Goal: Use online tool/utility

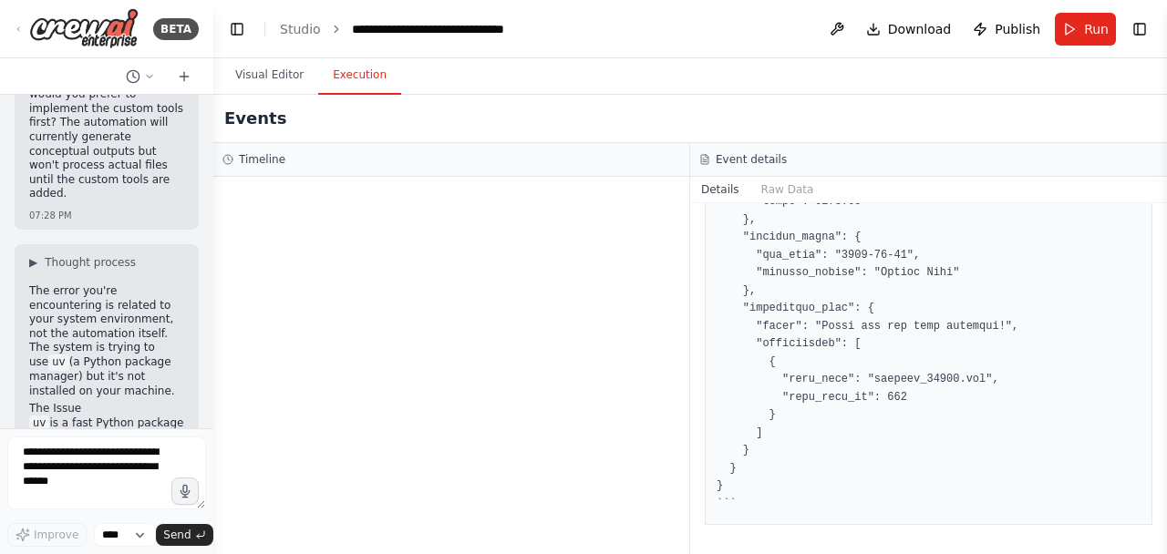
scroll to position [18808, 0]
drag, startPoint x: 30, startPoint y: 242, endPoint x: 126, endPoint y: 252, distance: 96.3
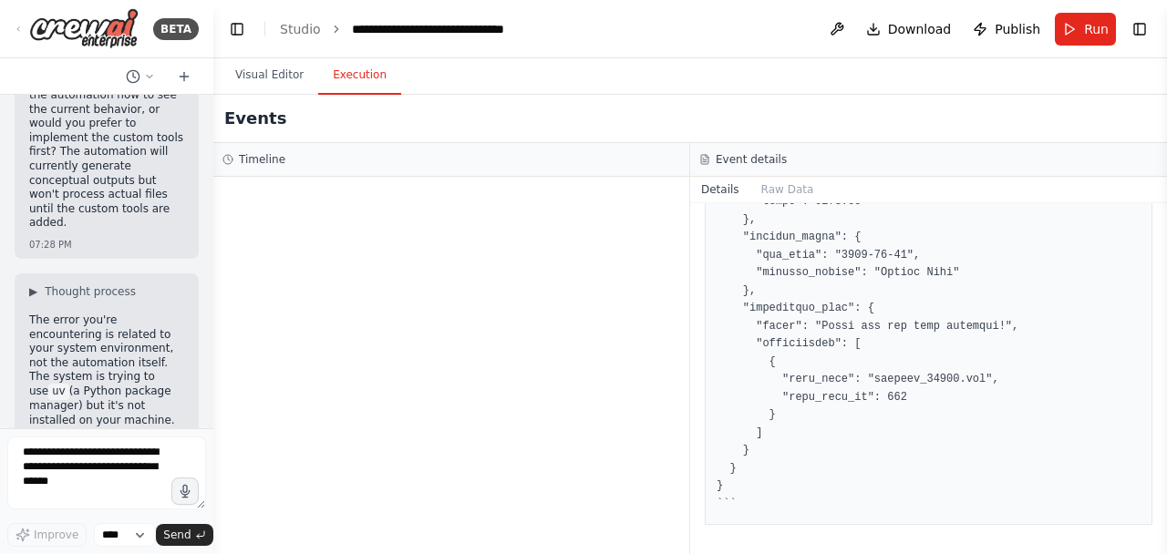
scroll to position [18792, 0]
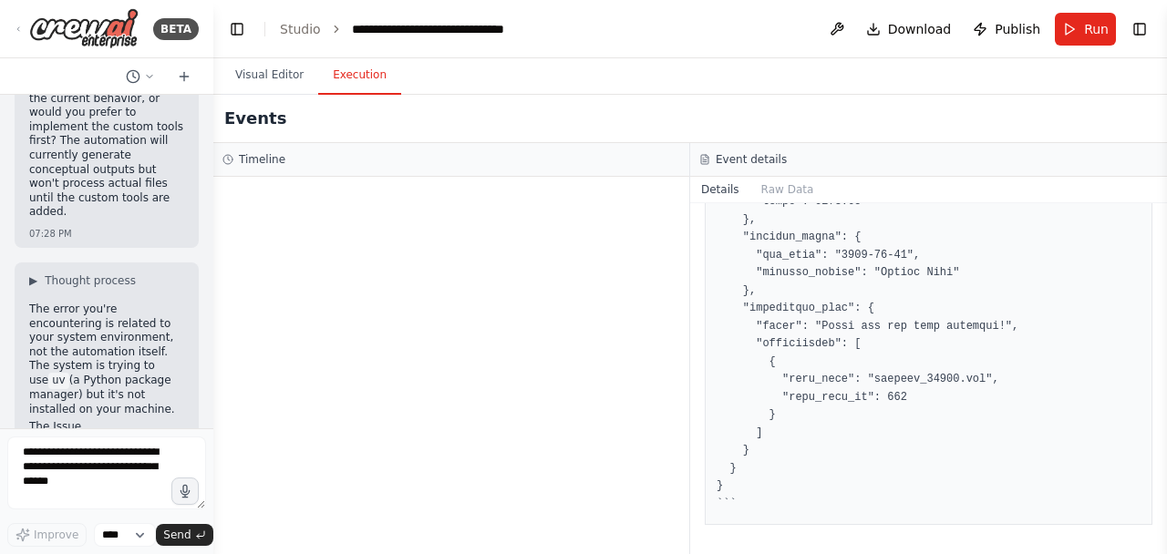
drag, startPoint x: 26, startPoint y: 314, endPoint x: 119, endPoint y: 342, distance: 97.2
click at [919, 31] on span "Download" at bounding box center [920, 29] width 64 height 18
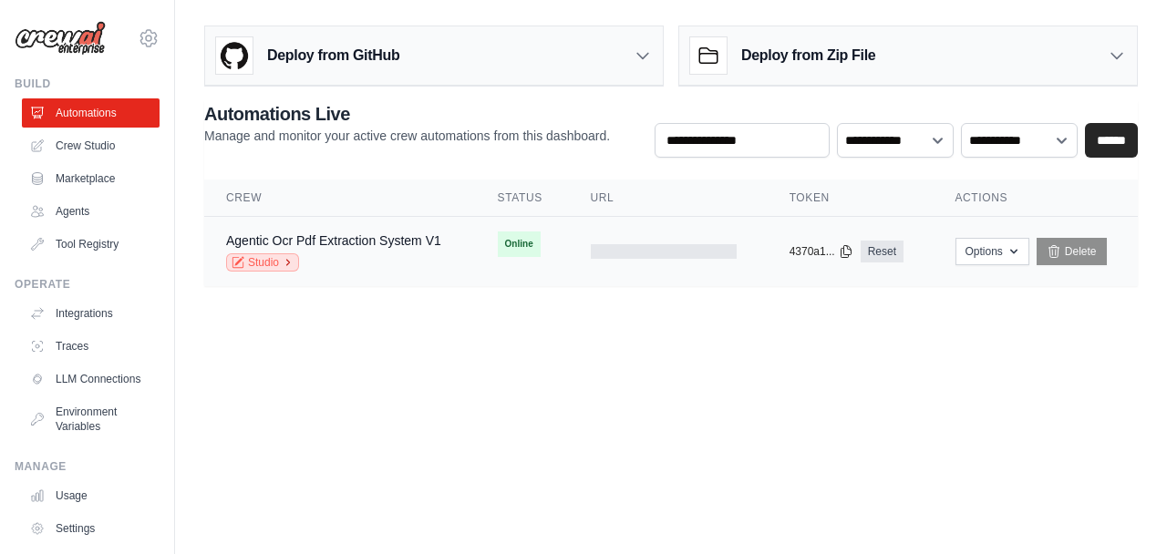
click at [283, 261] on link "Studio" at bounding box center [262, 262] width 73 height 18
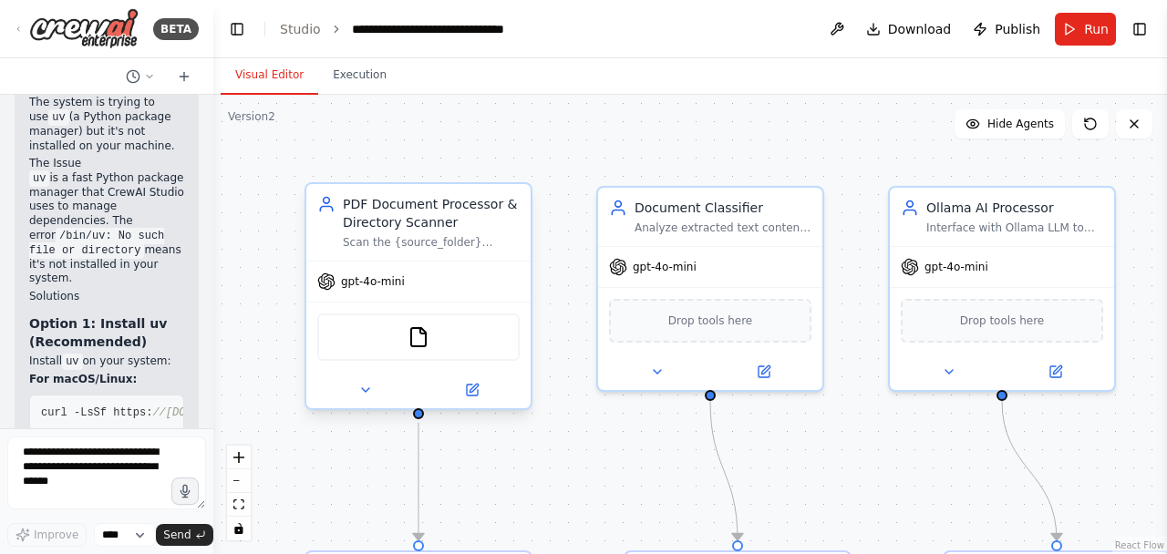
scroll to position [19114, 0]
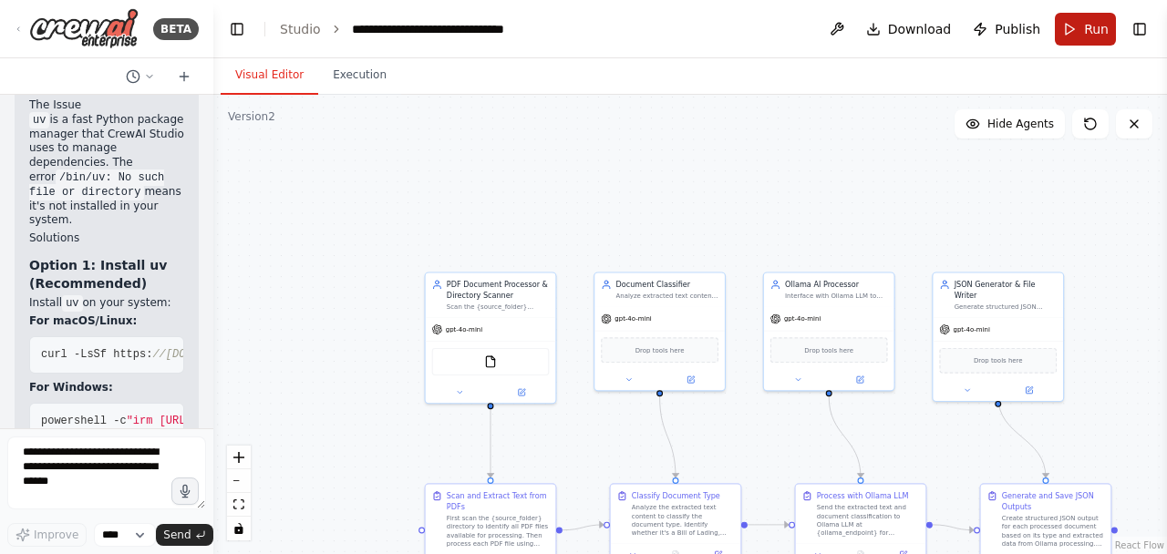
click at [1106, 33] on span "Run" at bounding box center [1096, 29] width 25 height 18
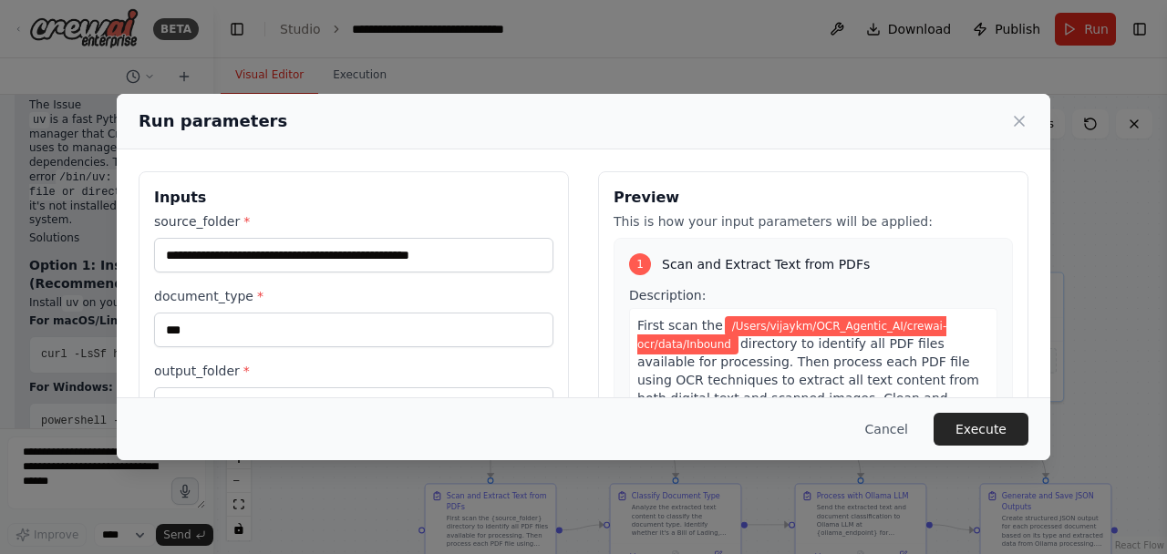
scroll to position [228, 0]
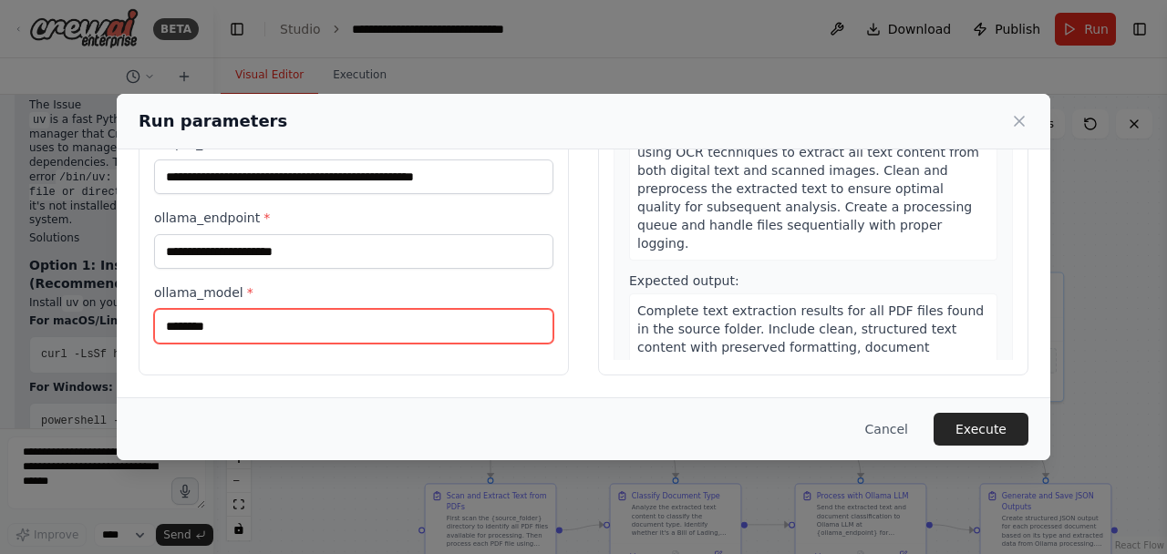
click at [176, 335] on input "********" at bounding box center [353, 326] width 399 height 35
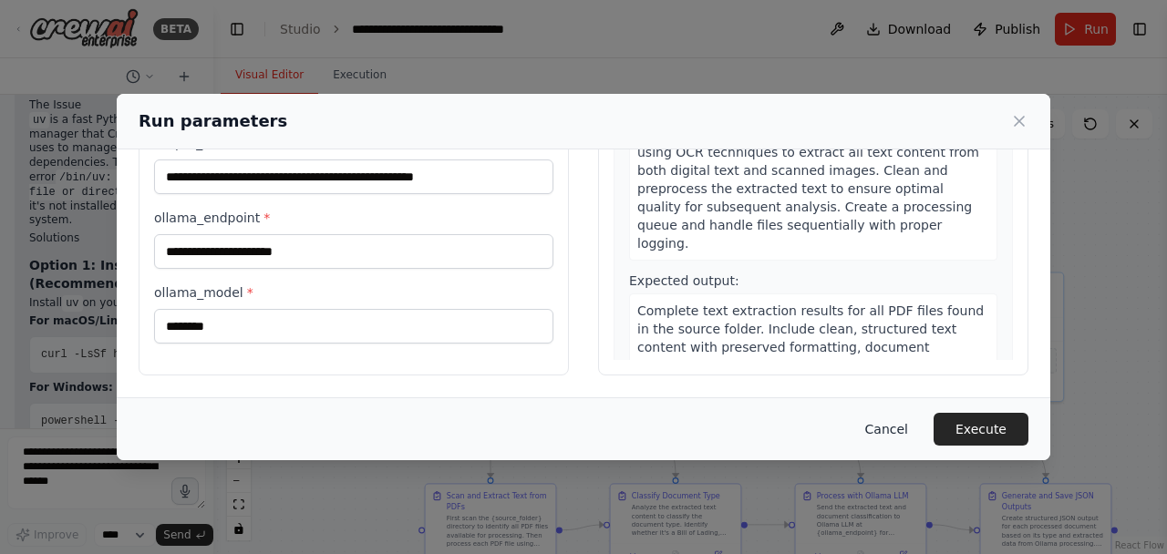
click at [880, 422] on button "Cancel" at bounding box center [887, 429] width 72 height 33
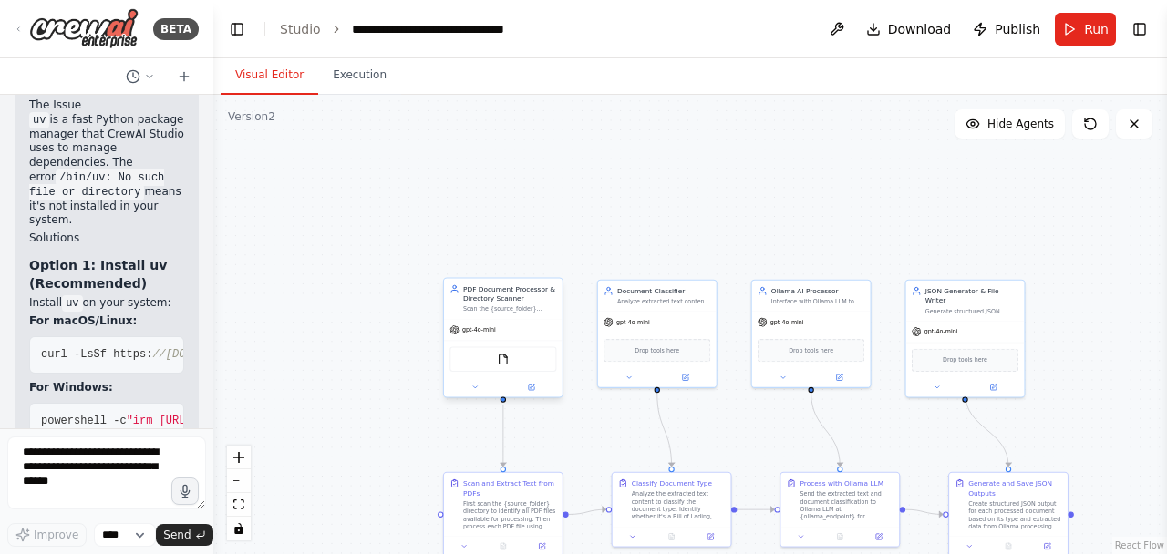
click at [492, 337] on div "gpt-4o-mini" at bounding box center [503, 329] width 119 height 21
click at [489, 331] on span "gpt-4o-mini" at bounding box center [479, 329] width 34 height 7
click at [500, 310] on div "Scan the {source_folder} directory for PDF files, process each PDF using OCR te…" at bounding box center [509, 308] width 93 height 7
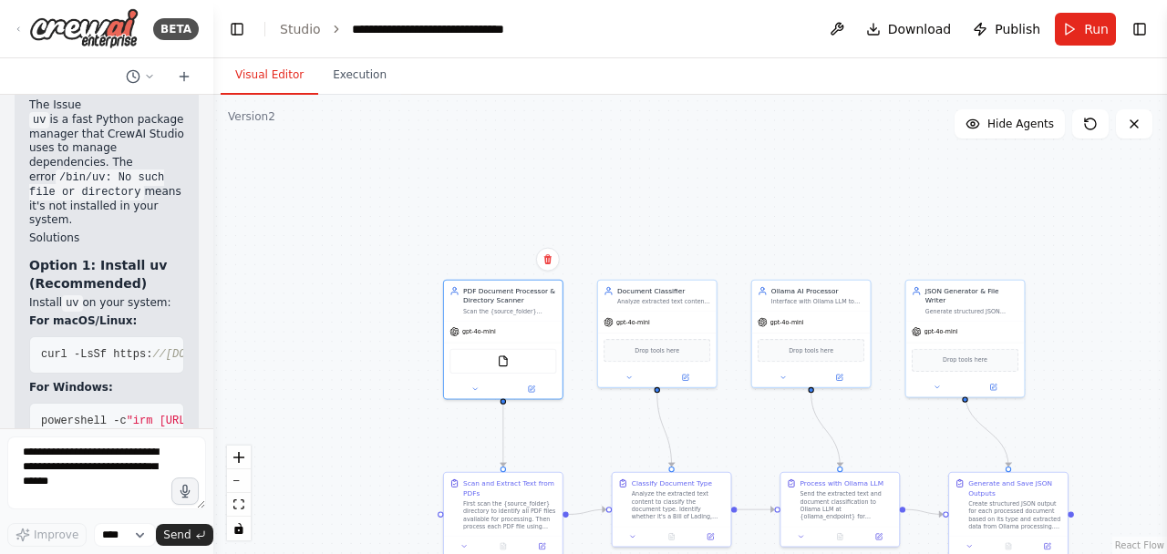
click at [1153, 38] on header "**********" at bounding box center [690, 29] width 954 height 58
click at [1140, 28] on button "Toggle Right Sidebar" at bounding box center [1140, 29] width 26 height 26
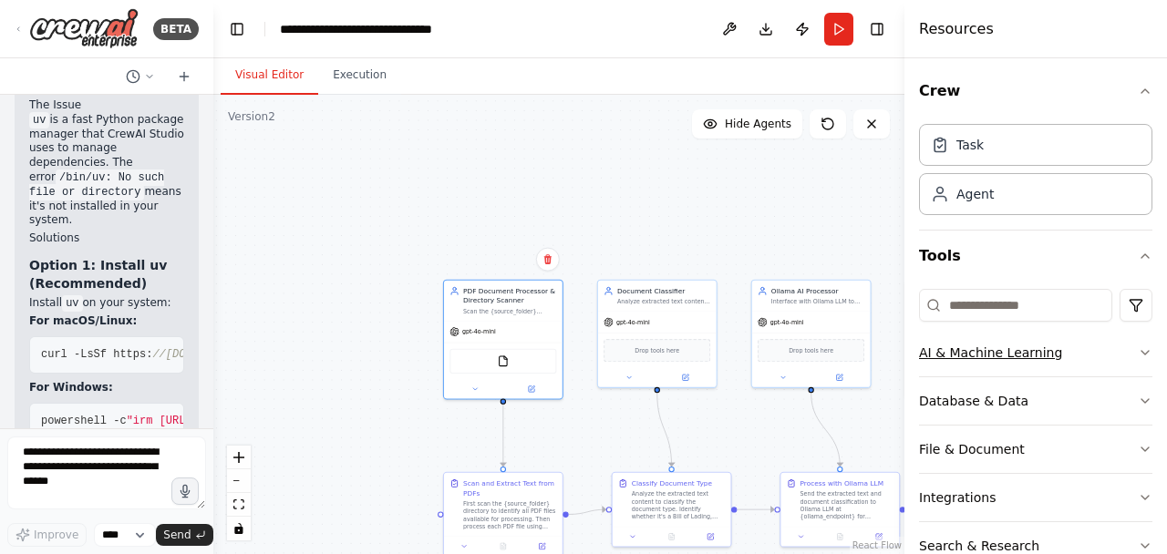
click at [1138, 353] on icon "button" at bounding box center [1145, 353] width 15 height 15
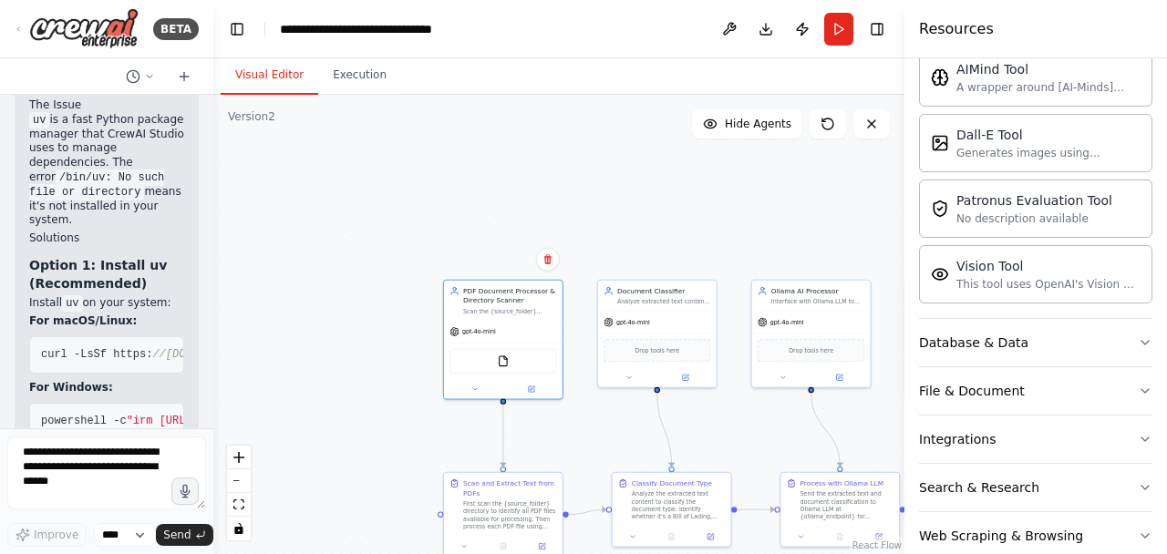
scroll to position [371, 0]
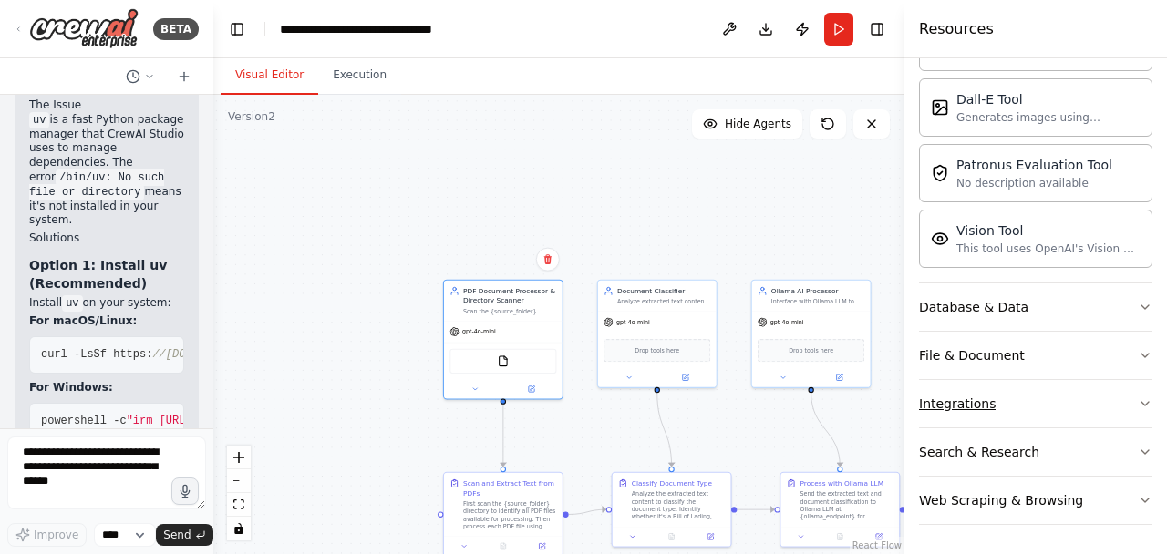
click at [960, 393] on button "Integrations" at bounding box center [1035, 403] width 233 height 47
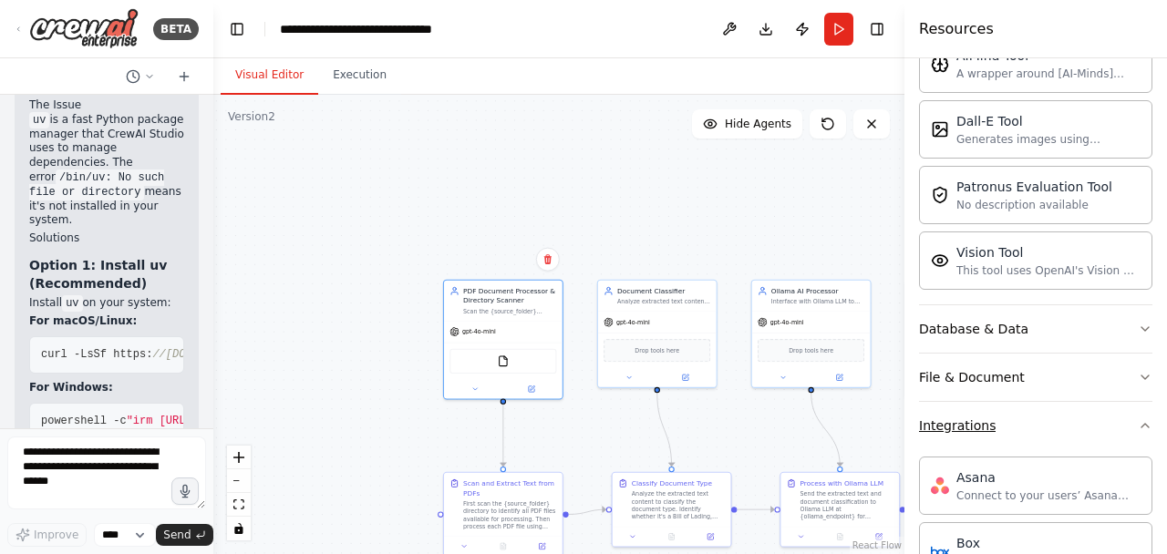
scroll to position [0, 0]
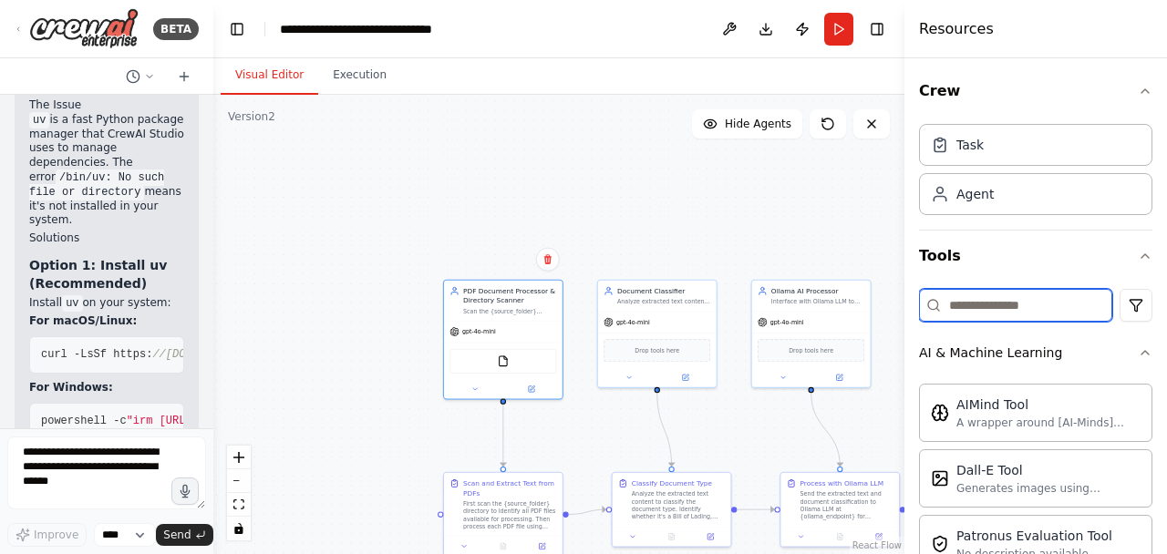
click at [993, 297] on input at bounding box center [1015, 305] width 193 height 33
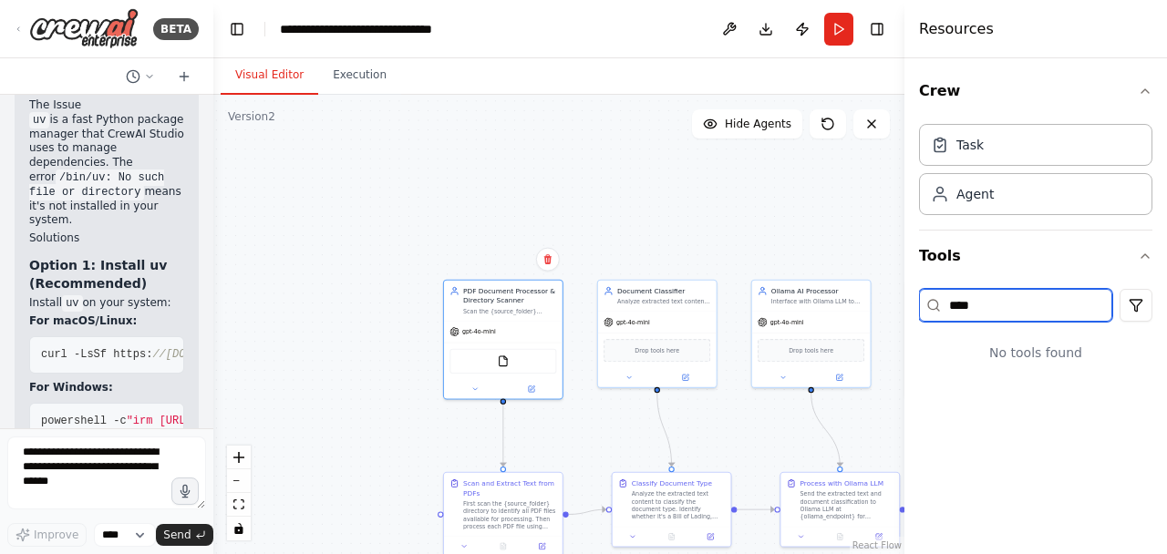
type input "*****"
drag, startPoint x: 1061, startPoint y: 303, endPoint x: 895, endPoint y: 303, distance: 165.9
click at [904, 303] on div "Resources Crew Task Agent Tools ***** No tools found" at bounding box center [1035, 277] width 263 height 554
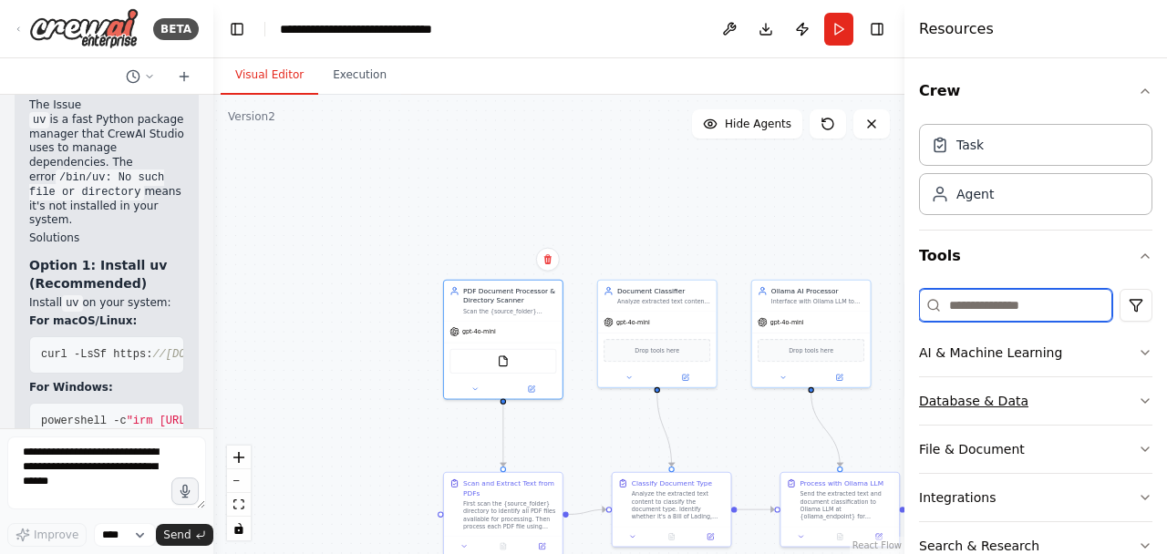
scroll to position [94, 0]
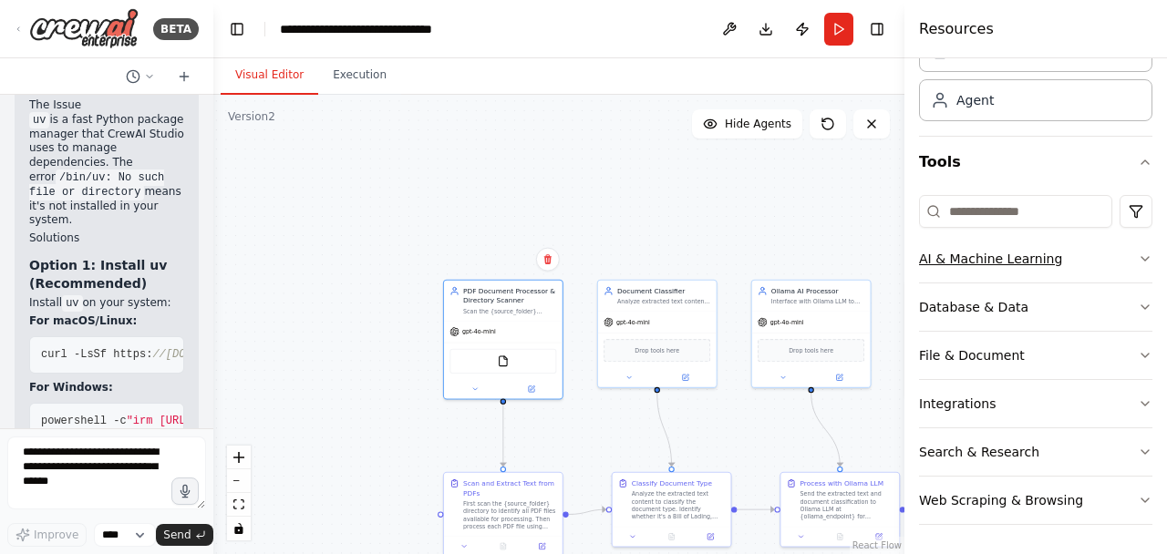
click at [1139, 263] on icon "button" at bounding box center [1145, 259] width 15 height 15
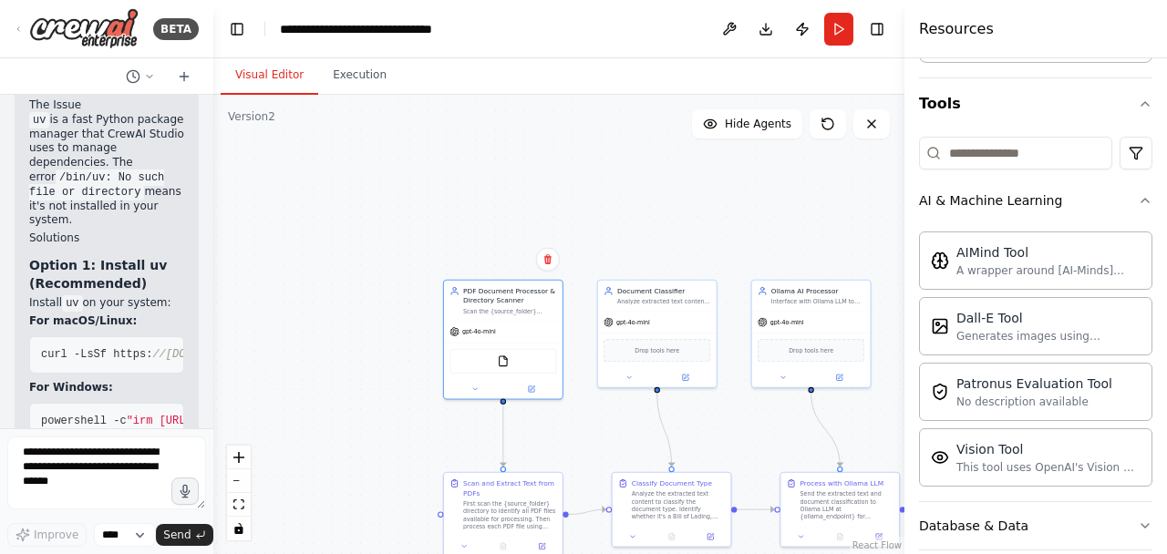
scroll to position [151, 0]
click at [703, 189] on div ".deletable-edge-delete-btn { width: 20px; height: 20px; border: 0px solid #ffff…" at bounding box center [558, 325] width 691 height 460
